Goal: Navigation & Orientation: Find specific page/section

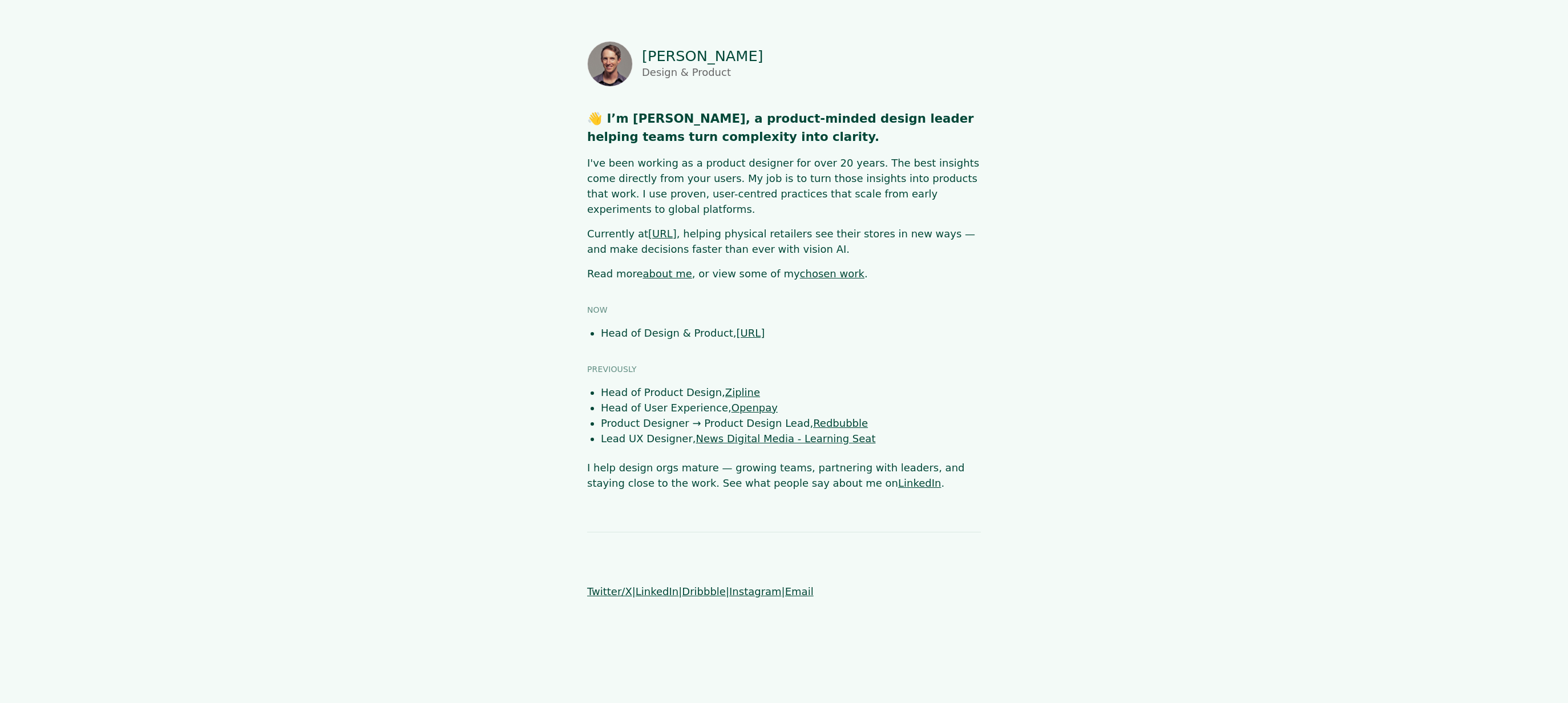
click at [655, 268] on link "about me" at bounding box center [667, 274] width 49 height 12
click at [800, 268] on link "chosen work" at bounding box center [832, 274] width 65 height 12
